Goal: Task Accomplishment & Management: Use online tool/utility

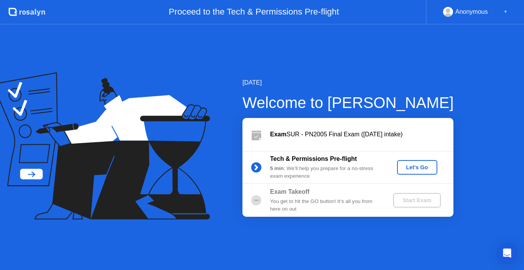
click at [401, 163] on button "Let's Go" at bounding box center [417, 167] width 40 height 15
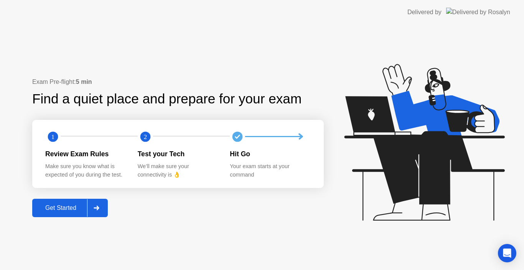
click at [97, 206] on icon at bounding box center [97, 208] width 6 height 5
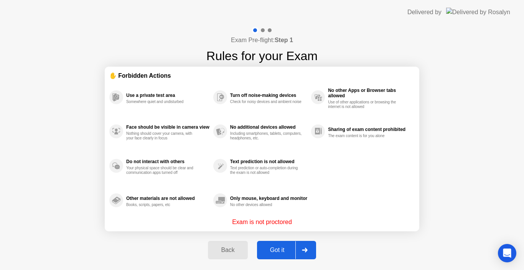
click at [302, 252] on icon at bounding box center [305, 250] width 6 height 5
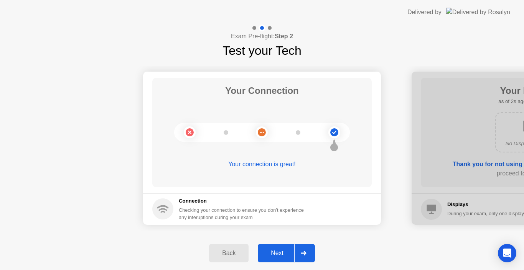
click at [302, 252] on icon at bounding box center [304, 253] width 6 height 5
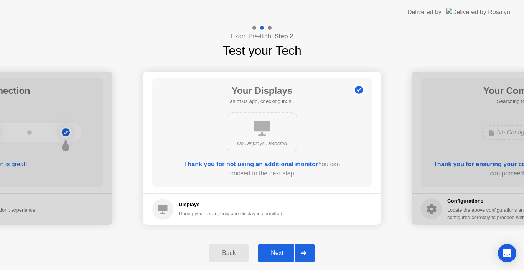
click at [302, 252] on icon at bounding box center [304, 253] width 6 height 5
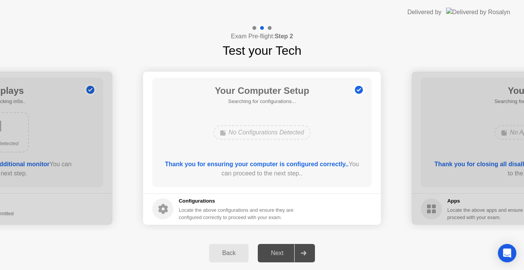
click at [302, 252] on icon at bounding box center [304, 253] width 6 height 5
click at [308, 247] on div at bounding box center [303, 254] width 18 height 18
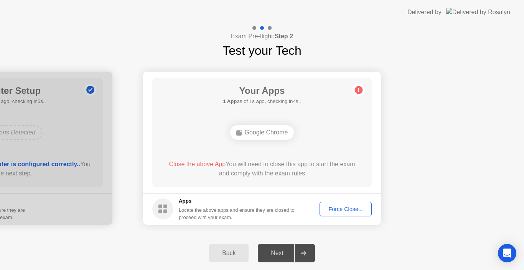
click at [333, 205] on button "Force Close..." at bounding box center [345, 209] width 52 height 15
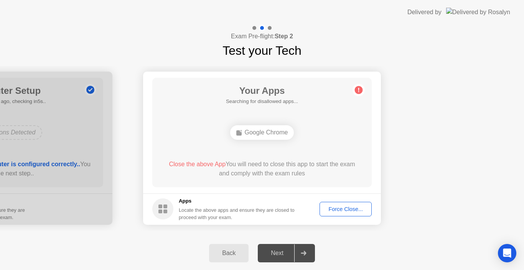
click at [329, 212] on div "Force Close..." at bounding box center [345, 209] width 47 height 6
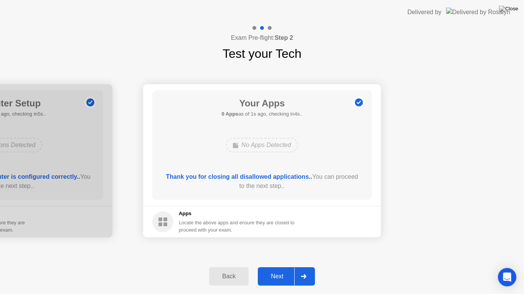
click at [308, 270] on div at bounding box center [303, 277] width 18 height 18
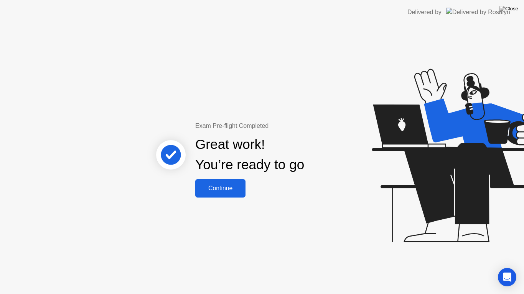
click at [239, 191] on div "Continue" at bounding box center [220, 188] width 46 height 7
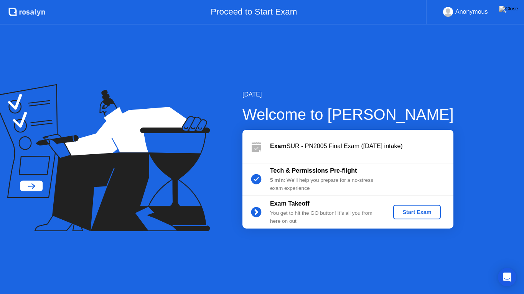
click at [414, 212] on div "Start Exam" at bounding box center [416, 212] width 41 height 6
